Goal: Information Seeking & Learning: Find specific fact

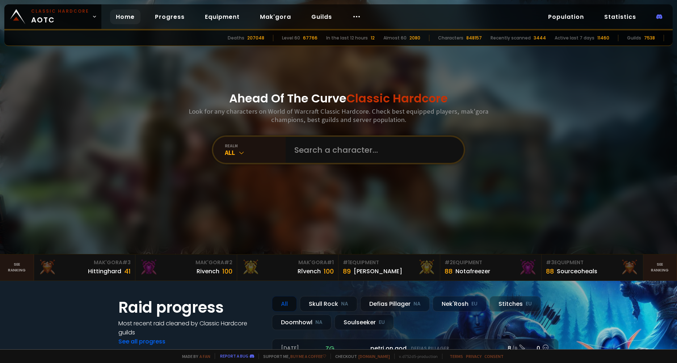
click at [362, 227] on div "Ahead Of The Curve Classic Hardcore Look for any characters on World of Warcraf…" at bounding box center [339, 127] width 436 height 254
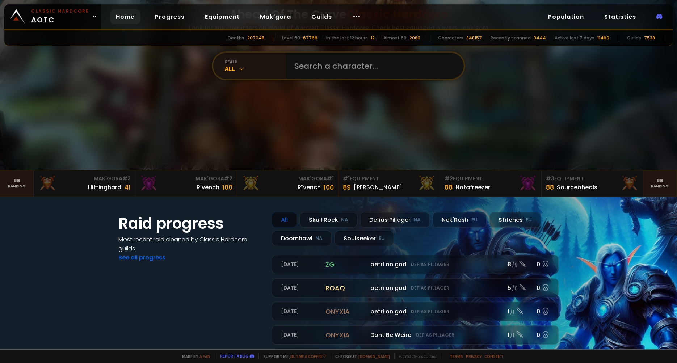
scroll to position [36, 0]
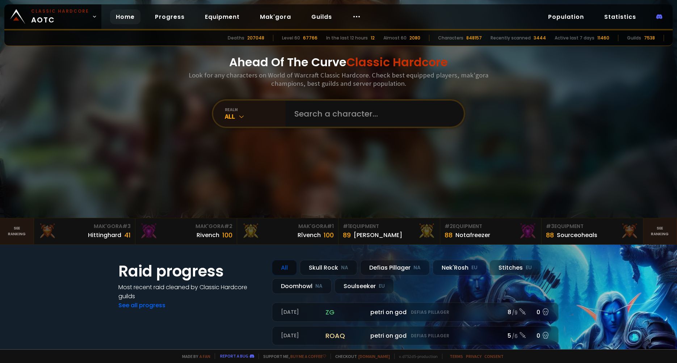
drag, startPoint x: 261, startPoint y: 160, endPoint x: 233, endPoint y: 185, distance: 37.5
click at [233, 186] on div "Ahead Of The Curve Classic Hardcore Look for any characters on World of Warcraf…" at bounding box center [339, 91] width 436 height 254
click at [245, 117] on div "All" at bounding box center [255, 116] width 61 height 8
click at [101, 235] on div "Hittinghard" at bounding box center [104, 235] width 33 height 9
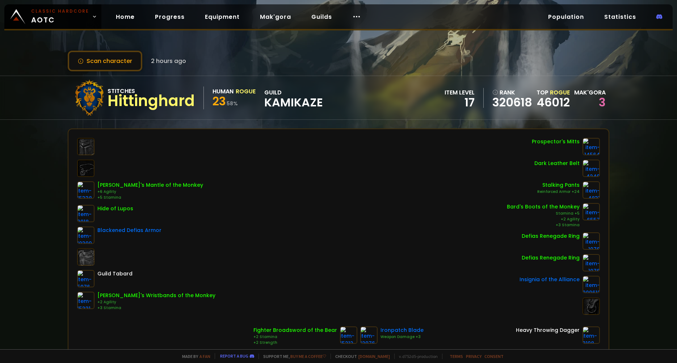
click at [354, 234] on div "Wrangler's Mantle of the Monkey +6 Agility +5 Stamina Hide of Lupos Blackened D…" at bounding box center [338, 226] width 523 height 177
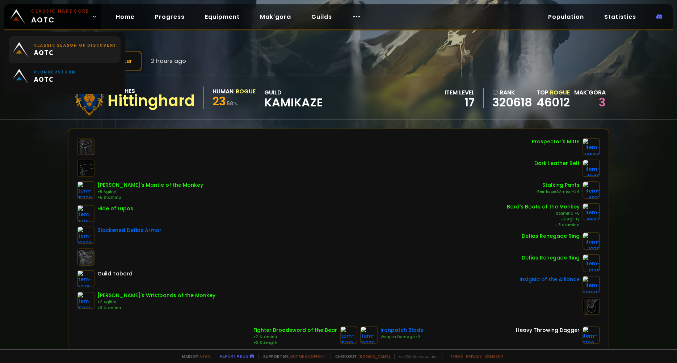
click at [66, 51] on span "AOTC" at bounding box center [75, 52] width 82 height 9
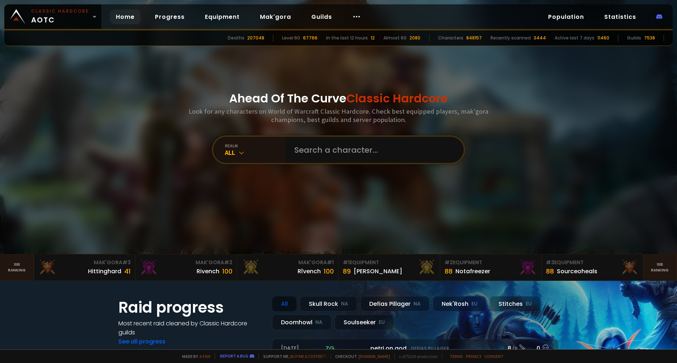
click at [126, 17] on link "Home" at bounding box center [125, 16] width 30 height 15
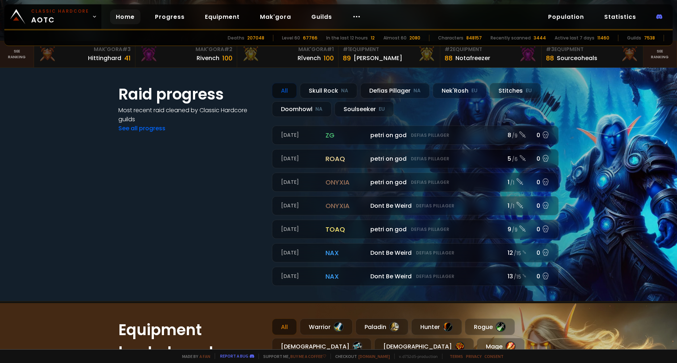
scroll to position [32, 0]
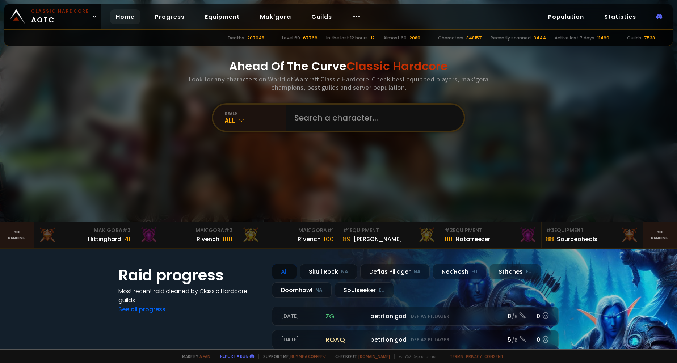
click at [583, 81] on div at bounding box center [338, 95] width 677 height 254
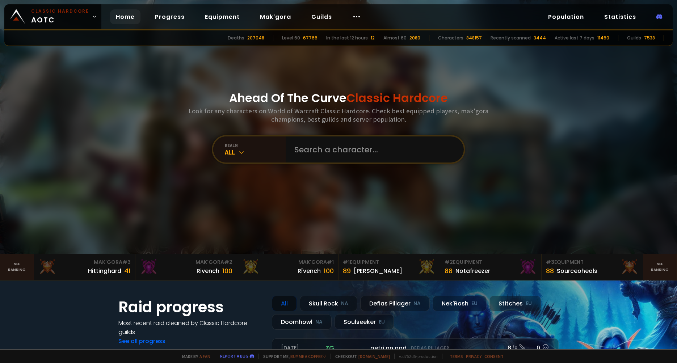
scroll to position [0, 0]
